Goal: Transaction & Acquisition: Purchase product/service

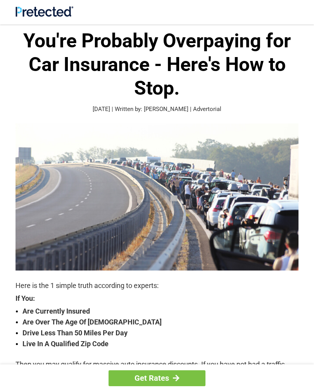
click at [91, 328] on strong "Drive Less Than 50 Miles Per Day" at bounding box center [161, 333] width 276 height 11
click at [103, 340] on strong "Live In A Qualified Zip Code" at bounding box center [161, 343] width 276 height 11
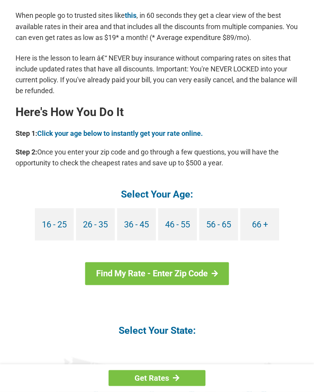
scroll to position [659, 0]
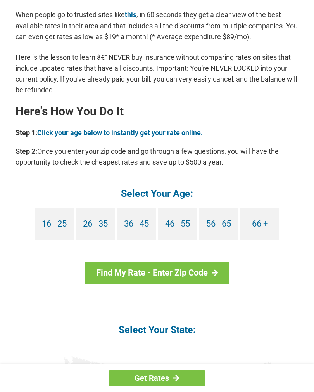
click at [274, 208] on link "66 +" at bounding box center [260, 224] width 39 height 32
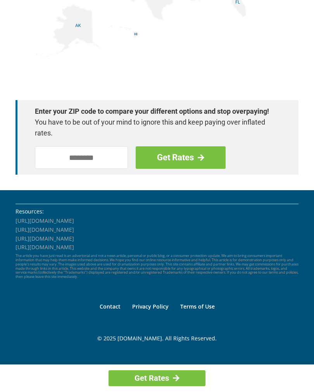
scroll to position [1134, 0]
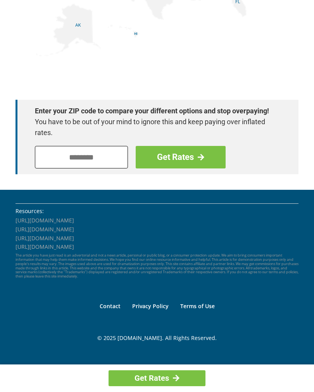
click at [54, 146] on input "tel" at bounding box center [81, 157] width 93 height 23
type input "*****"
click at [186, 146] on link "Get Rates" at bounding box center [181, 157] width 90 height 23
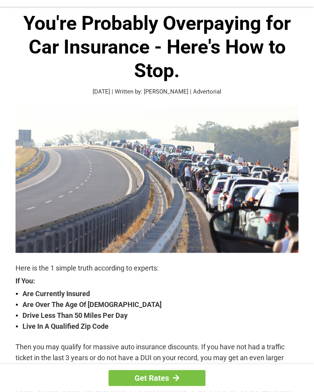
scroll to position [0, 0]
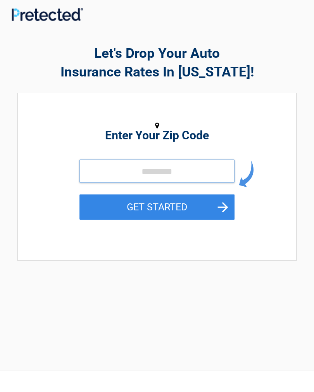
click at [113, 168] on input "tel" at bounding box center [157, 171] width 155 height 23
type input "*****"
click at [161, 205] on button "GET STARTED" at bounding box center [157, 206] width 155 height 25
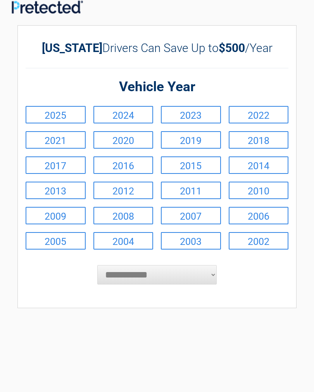
scroll to position [7, 0]
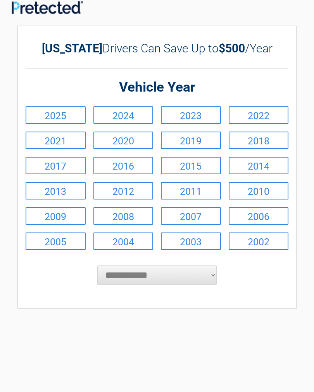
click at [212, 276] on select "**********" at bounding box center [157, 274] width 120 height 19
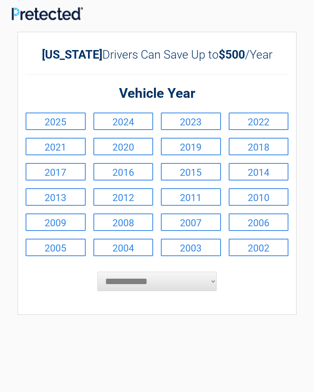
scroll to position [0, 0]
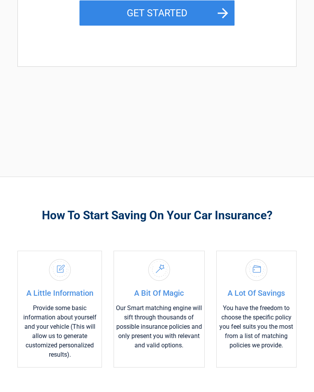
scroll to position [196, 0]
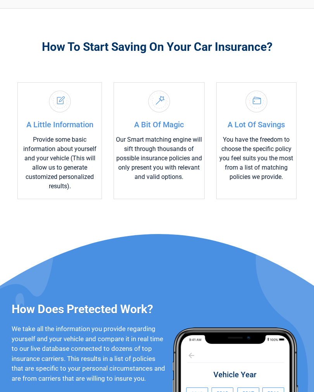
scroll to position [365, 0]
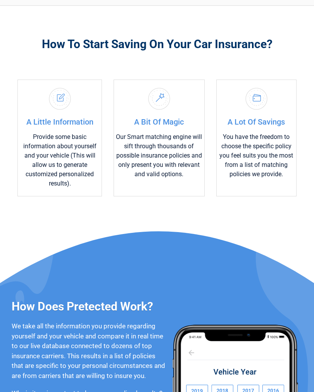
click at [125, 232] on div "How Does Pretected Work? We take all the information you provide regarding your…" at bounding box center [157, 397] width 314 height 331
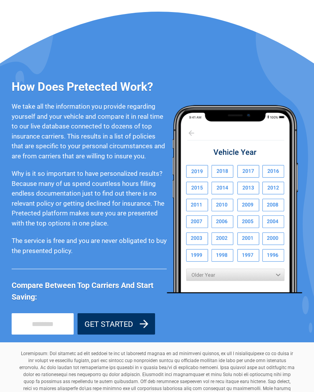
scroll to position [584, 0]
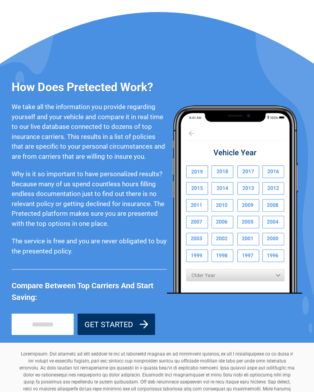
click at [183, 212] on img at bounding box center [235, 199] width 136 height 189
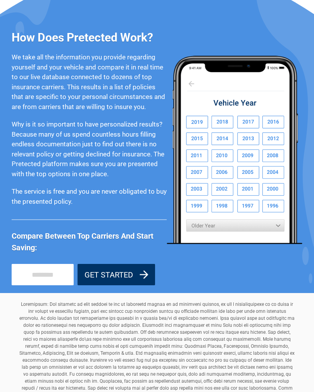
scroll to position [633, 0]
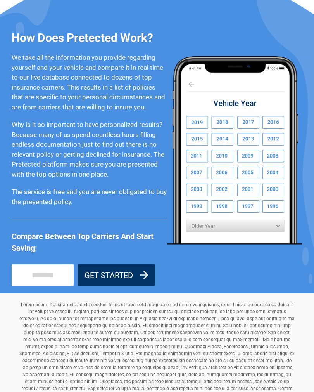
click at [220, 184] on img at bounding box center [235, 150] width 136 height 189
click at [219, 187] on img at bounding box center [235, 150] width 136 height 189
click at [220, 185] on img at bounding box center [235, 150] width 136 height 189
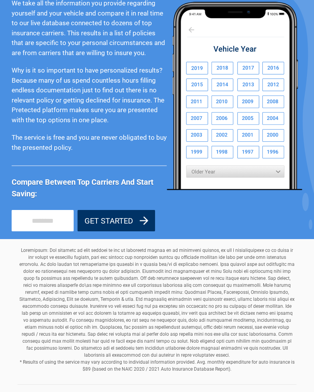
scroll to position [688, 0]
click at [113, 210] on button "GET STARTED" at bounding box center [117, 220] width 78 height 21
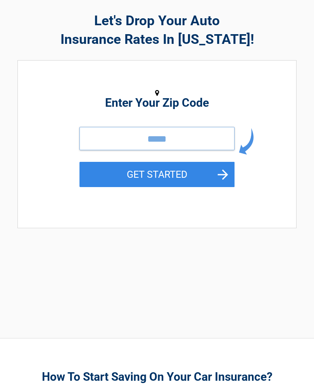
type input "*****"
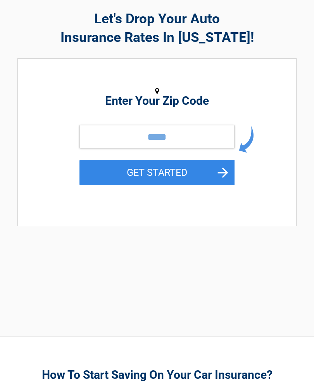
click at [221, 167] on button "GET STARTED" at bounding box center [157, 172] width 155 height 25
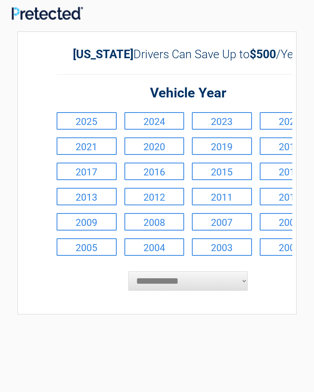
scroll to position [0, 0]
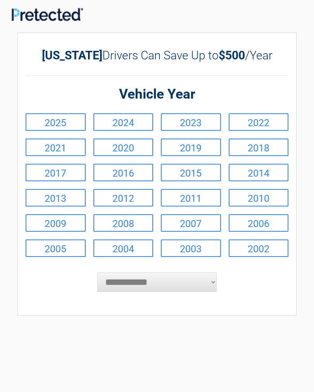
click at [255, 248] on link "2002" at bounding box center [259, 247] width 60 height 17
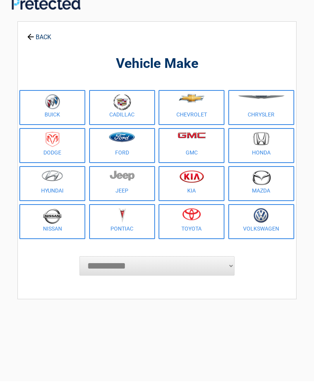
scroll to position [12, 0]
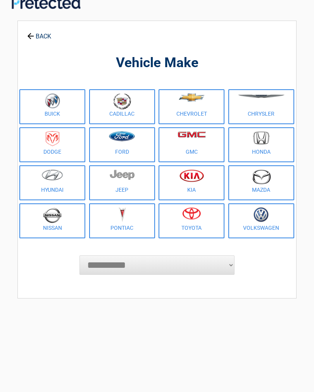
click at [35, 33] on link "BACK" at bounding box center [39, 33] width 27 height 14
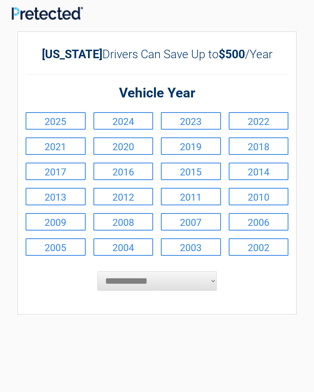
scroll to position [0, 0]
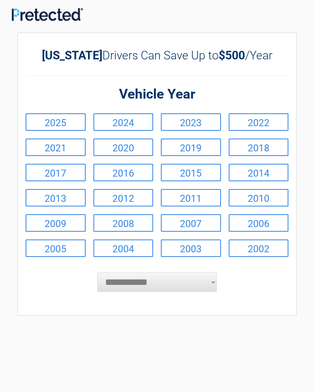
click at [253, 248] on link "2002" at bounding box center [259, 247] width 60 height 17
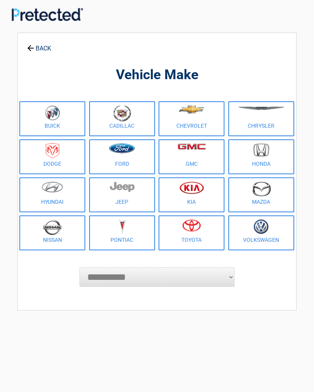
click at [47, 153] on img at bounding box center [53, 150] width 14 height 15
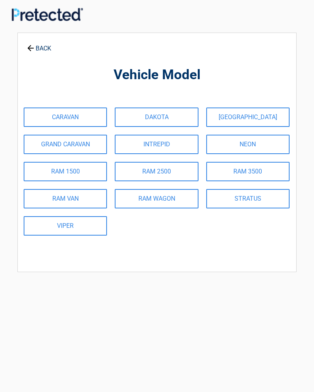
click at [162, 114] on link "DAKOTA" at bounding box center [156, 117] width 83 height 19
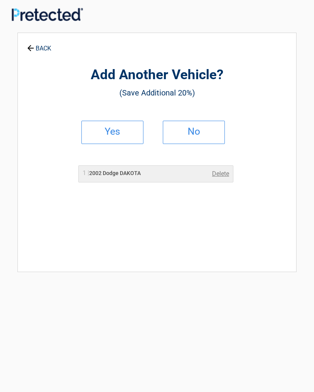
click at [36, 9] on img at bounding box center [47, 14] width 71 height 13
click at [190, 133] on h2 "No" at bounding box center [194, 131] width 46 height 5
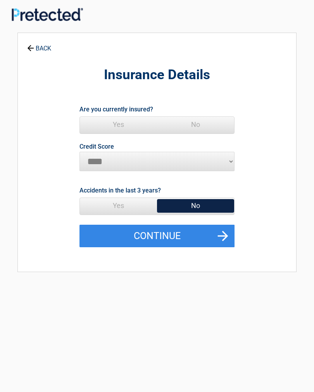
click at [117, 121] on span "Yes" at bounding box center [118, 125] width 77 height 16
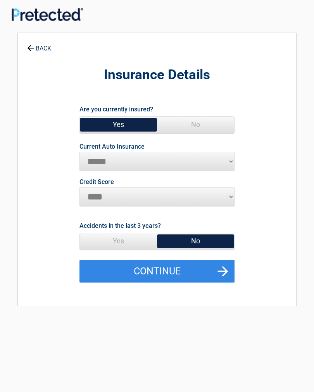
click at [225, 153] on select "**********" at bounding box center [157, 161] width 155 height 19
click at [229, 157] on select "**********" at bounding box center [157, 161] width 155 height 19
select select "**********"
click at [228, 192] on select "********* **** ******* ****" at bounding box center [157, 196] width 155 height 19
click at [218, 266] on button "Continue" at bounding box center [157, 271] width 155 height 23
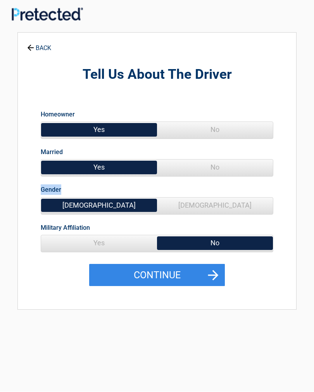
scroll to position [0, 0]
click at [197, 164] on span "No" at bounding box center [215, 168] width 116 height 16
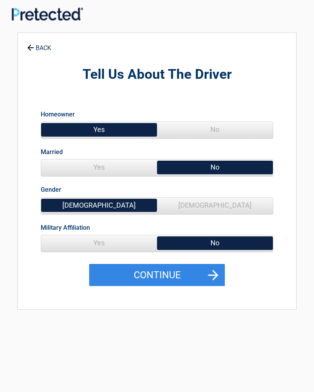
click at [210, 203] on span "Female" at bounding box center [215, 206] width 116 height 16
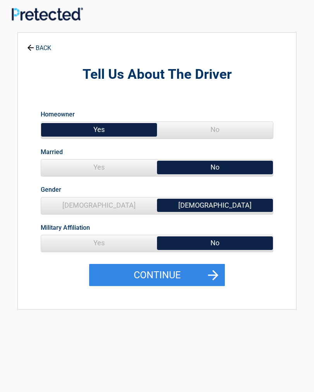
scroll to position [0, 0]
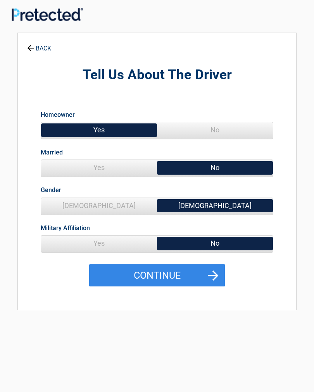
click at [212, 270] on button "Continue" at bounding box center [157, 275] width 136 height 23
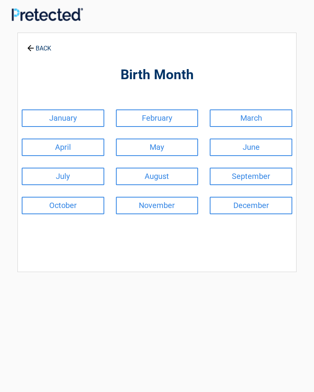
click at [140, 116] on link "February" at bounding box center [157, 117] width 83 height 17
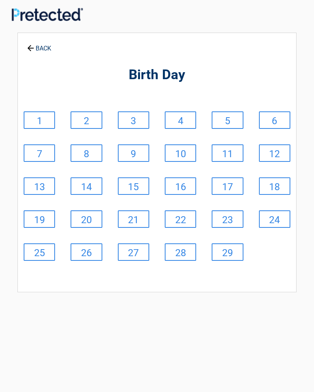
click at [31, 113] on link "1" at bounding box center [39, 119] width 31 height 17
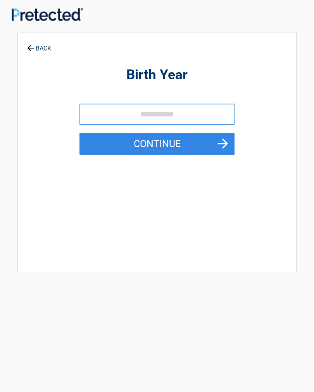
click at [32, 47] on icon at bounding box center [30, 47] width 9 height 9
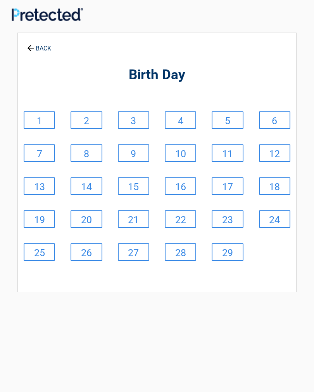
click at [186, 148] on link "10" at bounding box center [180, 152] width 31 height 17
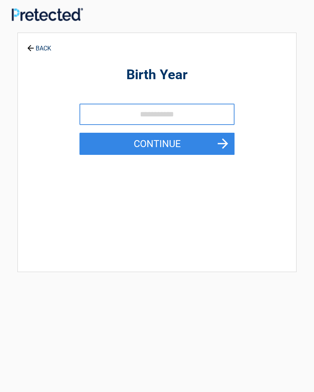
click at [141, 111] on input "tel" at bounding box center [157, 114] width 155 height 21
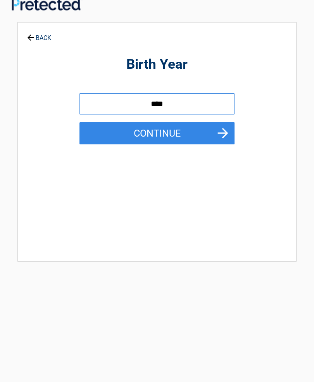
type input "****"
click at [51, 73] on h2 "Birth Year" at bounding box center [157, 75] width 271 height 18
click at [224, 126] on button "Continue" at bounding box center [157, 133] width 155 height 23
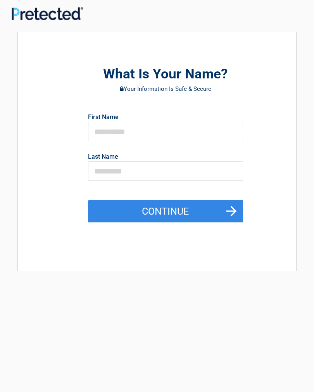
scroll to position [0, 0]
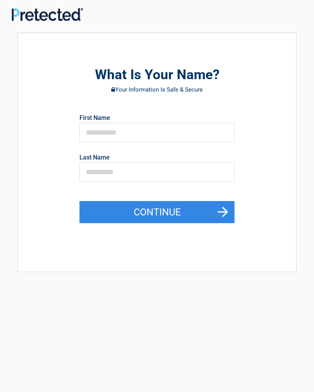
click at [219, 203] on button "Continue" at bounding box center [157, 212] width 155 height 23
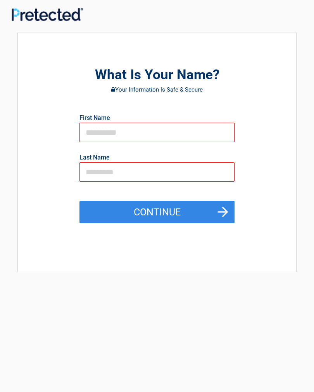
click at [227, 212] on button "Continue" at bounding box center [157, 212] width 155 height 23
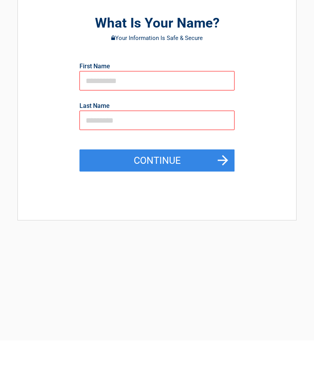
click at [190, 257] on div "**********" at bounding box center [157, 201] width 291 height 361
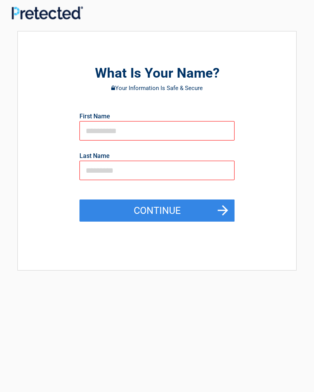
scroll to position [2, 0]
